Goal: Check status: Check status

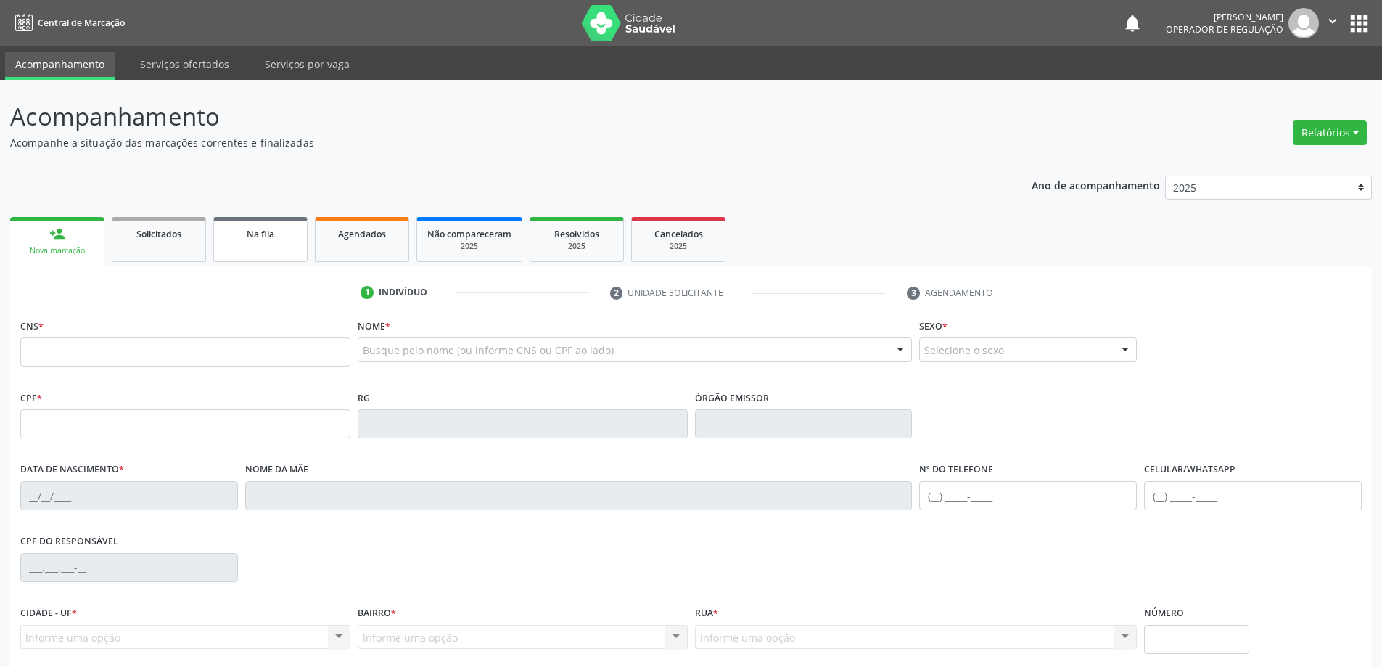
click at [250, 234] on span "Na fila" at bounding box center [261, 234] width 28 height 12
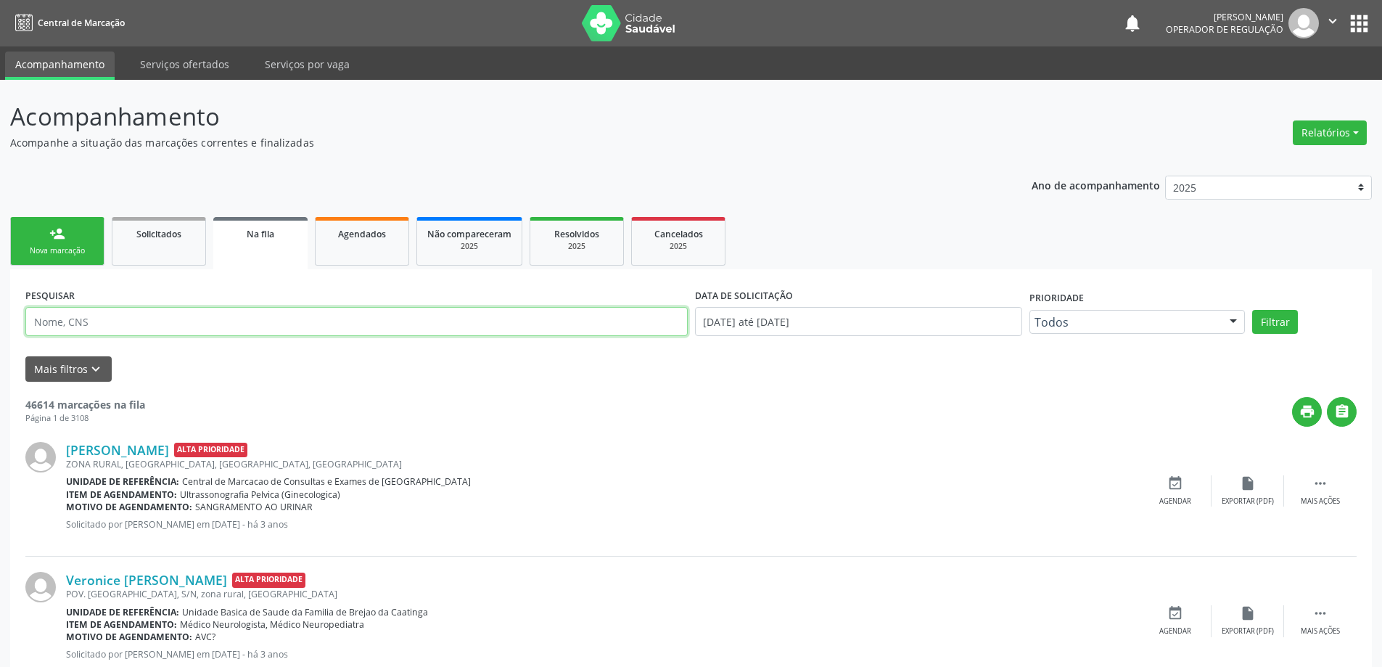
click at [83, 310] on input "text" at bounding box center [356, 321] width 662 height 29
type input "700501772262854"
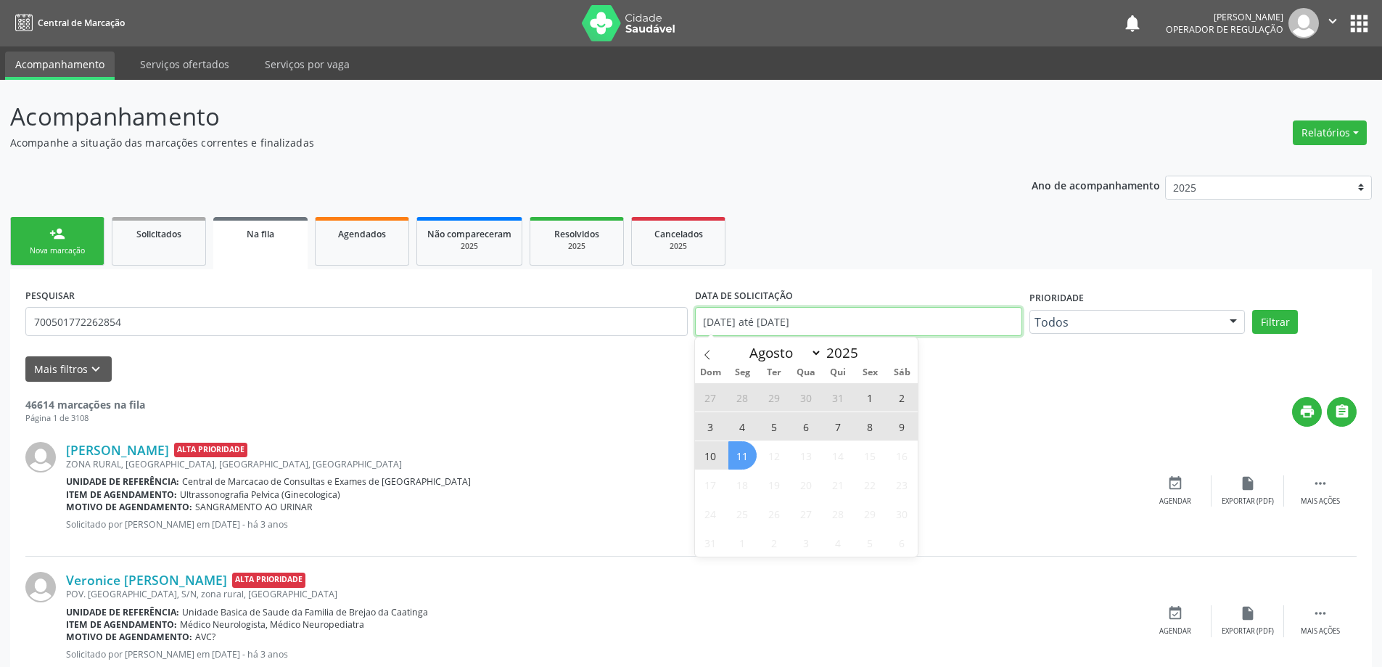
drag, startPoint x: 896, startPoint y: 335, endPoint x: 642, endPoint y: 325, distance: 254.1
click at [639, 323] on div "PESQUISAR 700501772262854 DATA DE SOLICITAÇÃO [DATE] até [DATE] Prioridade Todo…" at bounding box center [691, 315] width 1338 height 62
type input "2023"
select select "0"
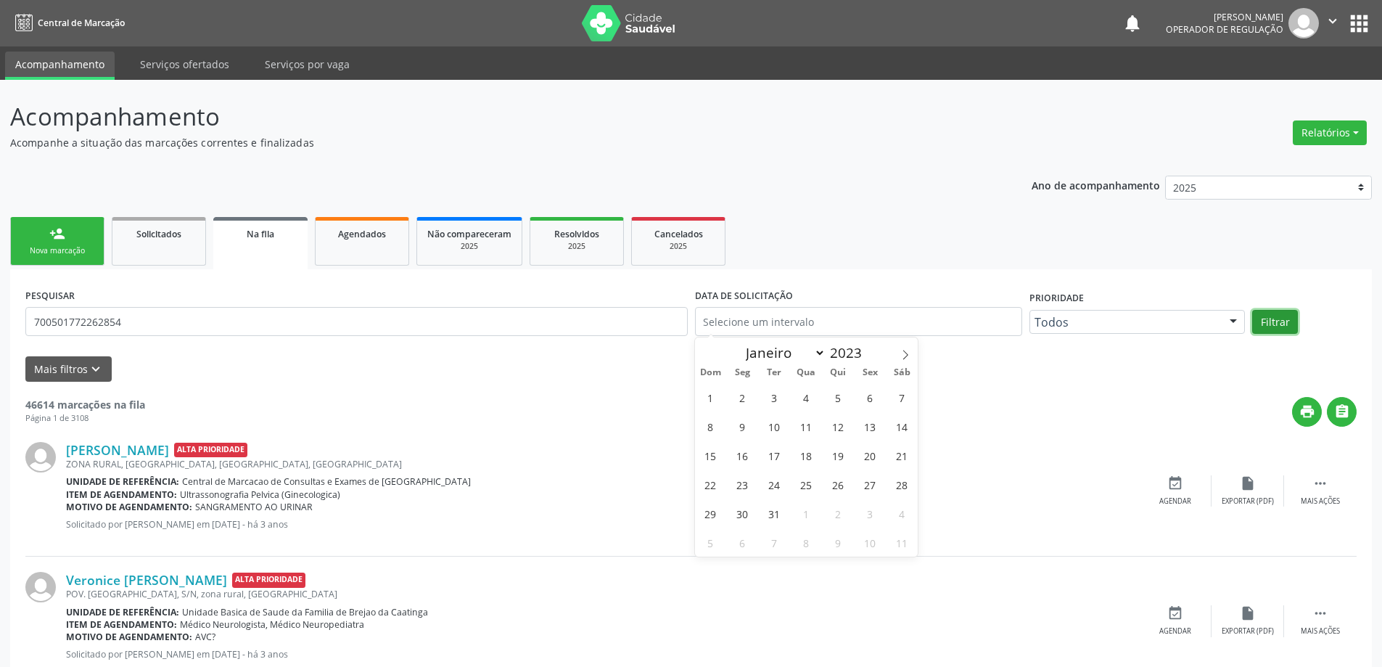
click at [1271, 323] on button "Filtrar" at bounding box center [1275, 322] width 46 height 25
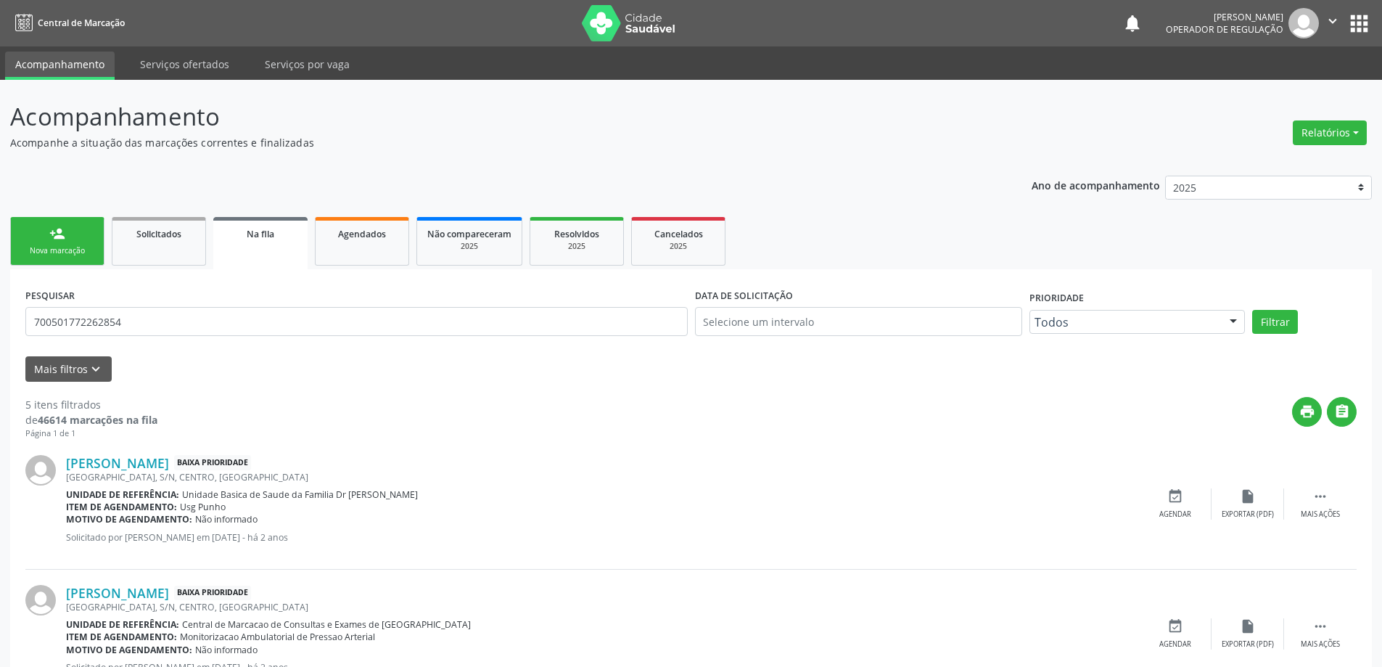
click at [54, 233] on div "person_add" at bounding box center [57, 234] width 16 height 16
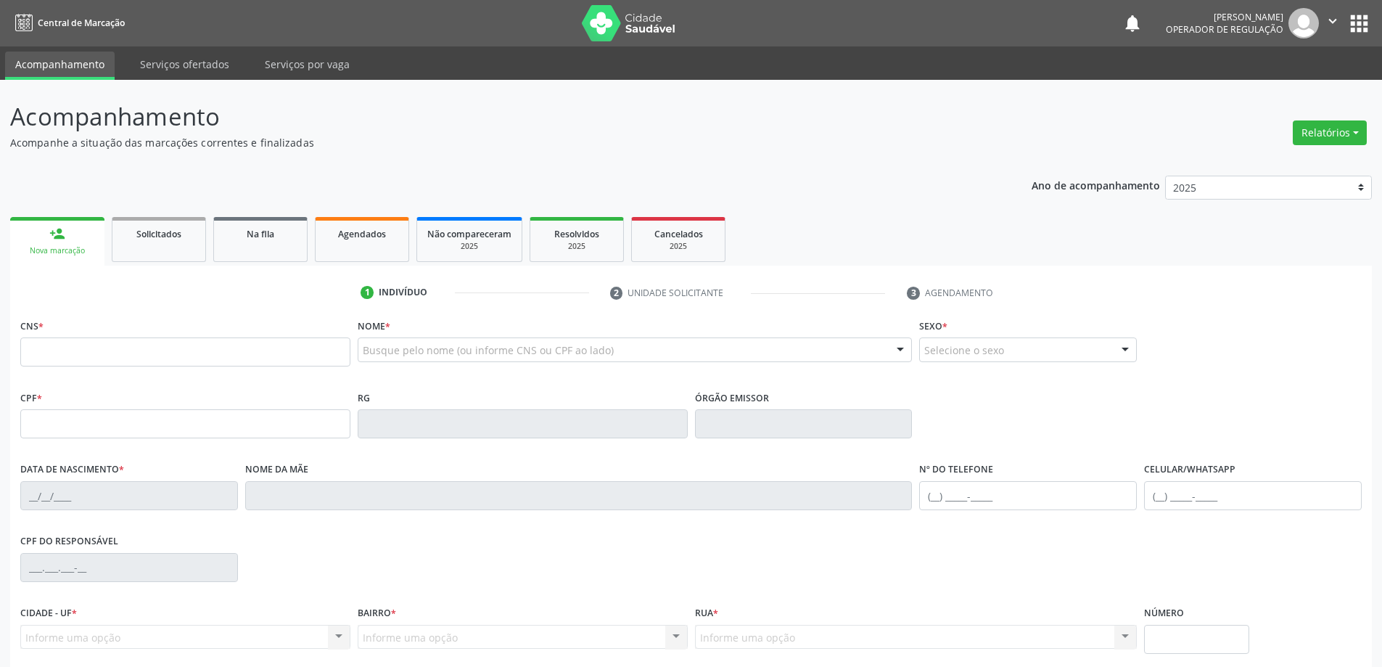
click at [10, 217] on link "person_add Nova marcação" at bounding box center [57, 241] width 94 height 49
click at [1328, 22] on icon "" at bounding box center [1332, 21] width 16 height 16
click at [1273, 90] on link "Sair" at bounding box center [1295, 88] width 100 height 20
